Goal: Find specific page/section: Find specific page/section

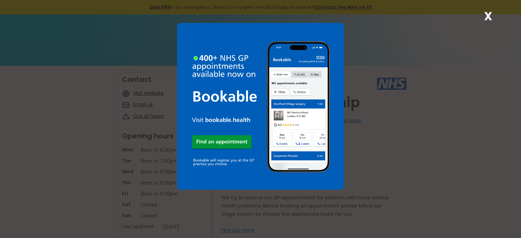
click at [486, 15] on strong "X" at bounding box center [488, 16] width 8 height 16
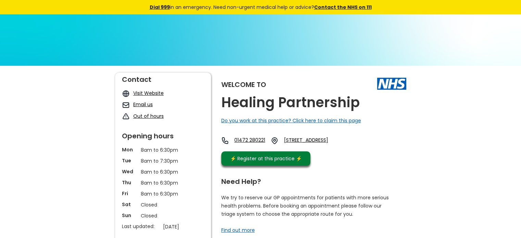
click at [153, 93] on link "Visit Website" at bounding box center [148, 93] width 30 height 7
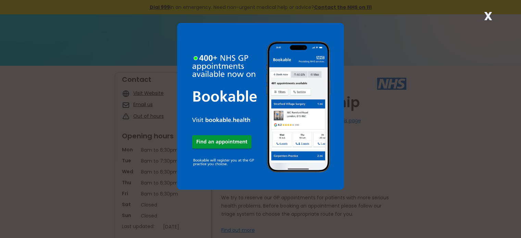
click at [491, 15] on strong "X" at bounding box center [488, 16] width 8 height 16
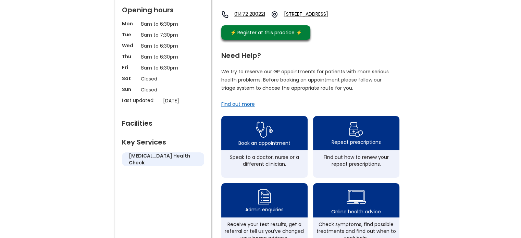
scroll to position [137, 0]
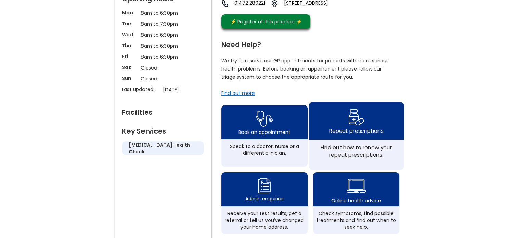
click at [366, 130] on div "Repeat prescriptions" at bounding box center [356, 121] width 95 height 38
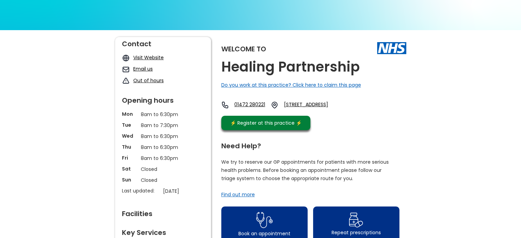
scroll to position [34, 0]
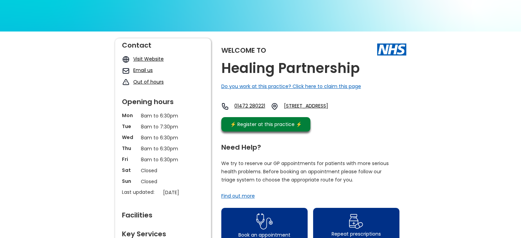
click at [148, 58] on link "Visit Website" at bounding box center [148, 59] width 30 height 7
click at [141, 69] on link "Email us" at bounding box center [143, 70] width 20 height 7
click at [144, 68] on link "Email us" at bounding box center [143, 70] width 20 height 7
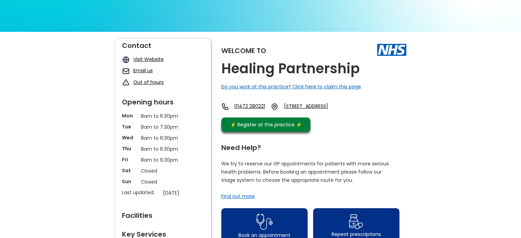
scroll to position [34, 0]
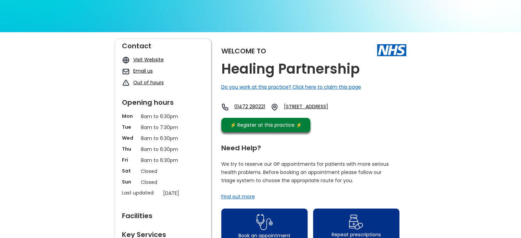
click at [143, 70] on link "Email us" at bounding box center [143, 71] width 20 height 7
click at [140, 59] on link "Visit Website" at bounding box center [148, 59] width 30 height 7
